Goal: Information Seeking & Learning: Find contact information

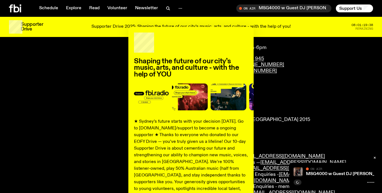
scroll to position [50, 0]
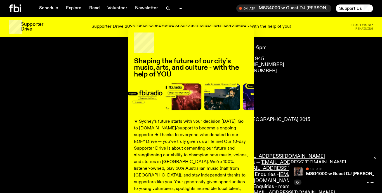
click at [293, 77] on div "Shaping the future of our city’s music, arts, and culture - with the help of YO…" at bounding box center [191, 145] width 364 height 237
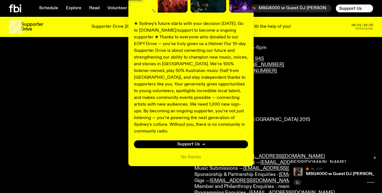
scroll to position [188, 0]
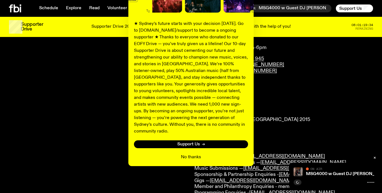
click at [188, 159] on button "No thanks" at bounding box center [191, 157] width 20 height 7
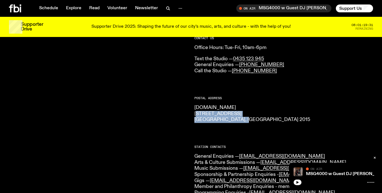
drag, startPoint x: 198, startPoint y: 136, endPoint x: 248, endPoint y: 142, distance: 50.3
click at [248, 123] on p "[DOMAIN_NAME] [STREET_ADDRESS] 2015" at bounding box center [283, 114] width 179 height 18
click at [208, 123] on p "[DOMAIN_NAME] [STREET_ADDRESS] 2015" at bounding box center [283, 114] width 179 height 18
drag, startPoint x: 198, startPoint y: 136, endPoint x: 230, endPoint y: 138, distance: 32.2
click at [230, 123] on p "[DOMAIN_NAME] [STREET_ADDRESS] 2015" at bounding box center [283, 114] width 179 height 18
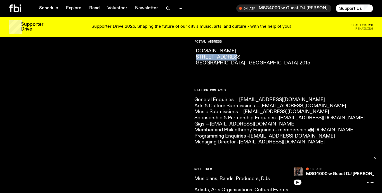
scroll to position [106, 0]
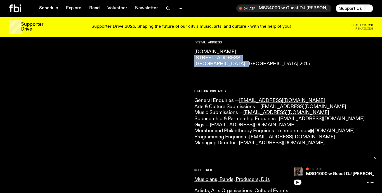
drag, startPoint x: 247, startPoint y: 88, endPoint x: 197, endPoint y: 78, distance: 51.6
click at [197, 67] on p "[DOMAIN_NAME] [STREET_ADDRESS] 2015" at bounding box center [283, 58] width 179 height 18
copy p "[STREET_ADDRESS] 2015"
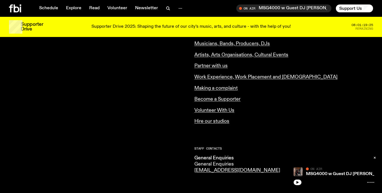
scroll to position [244, 0]
